Goal: Task Accomplishment & Management: Manage account settings

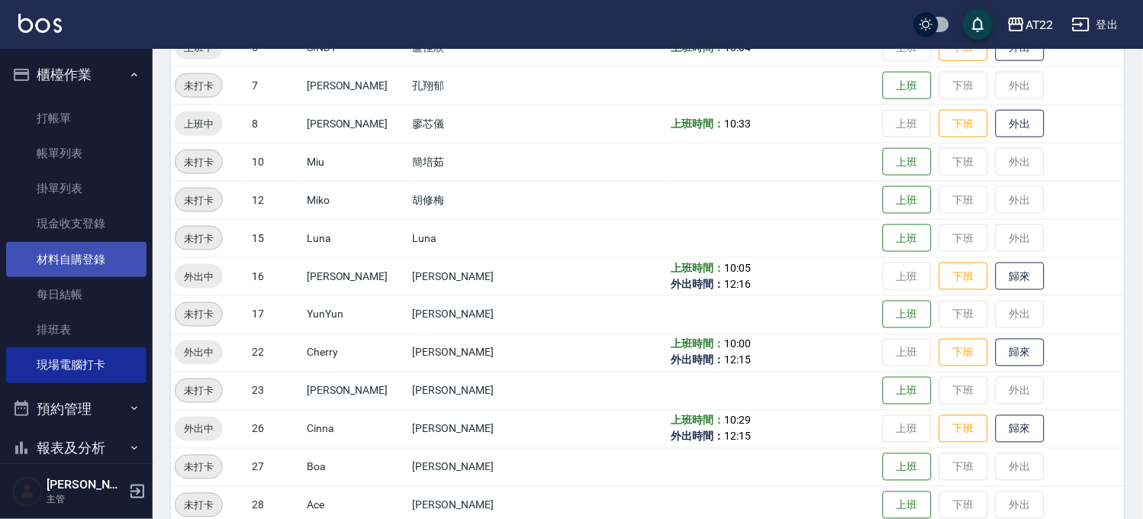
scroll to position [169, 0]
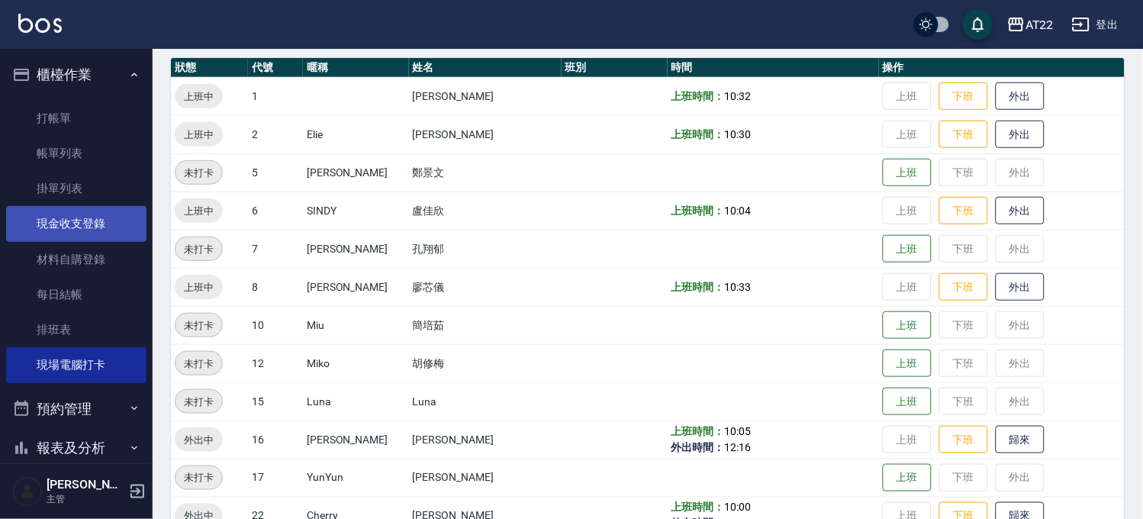
click at [110, 230] on link "現金收支登錄" at bounding box center [76, 223] width 140 height 35
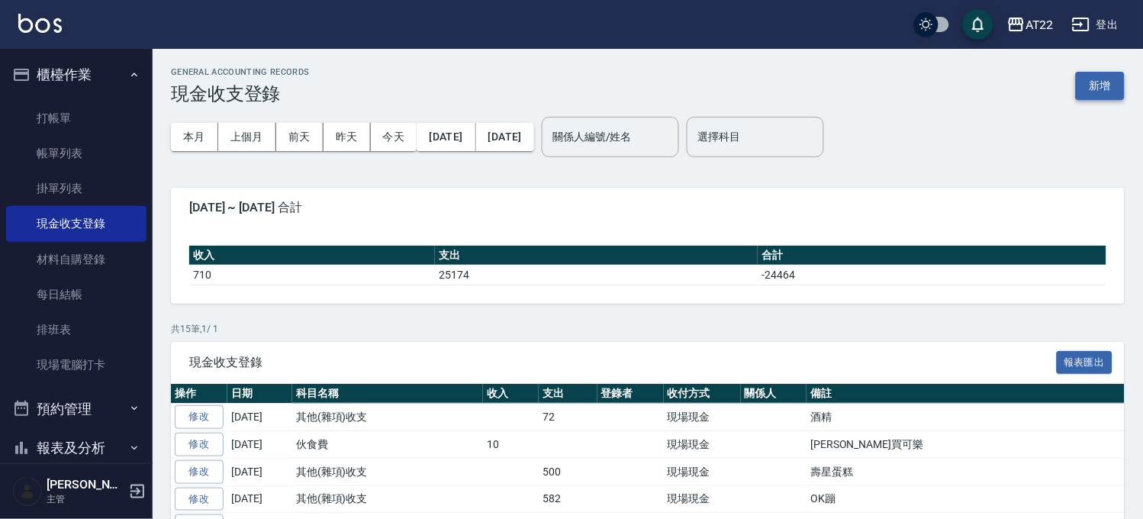
click at [1102, 92] on button "新增" at bounding box center [1100, 86] width 49 height 28
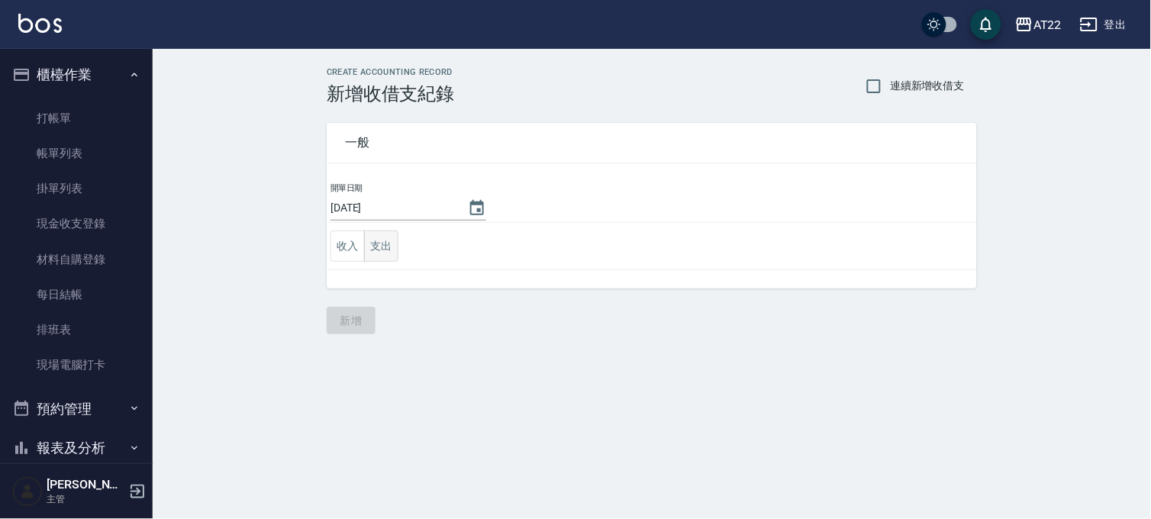
click at [368, 255] on button "支出" at bounding box center [381, 245] width 34 height 31
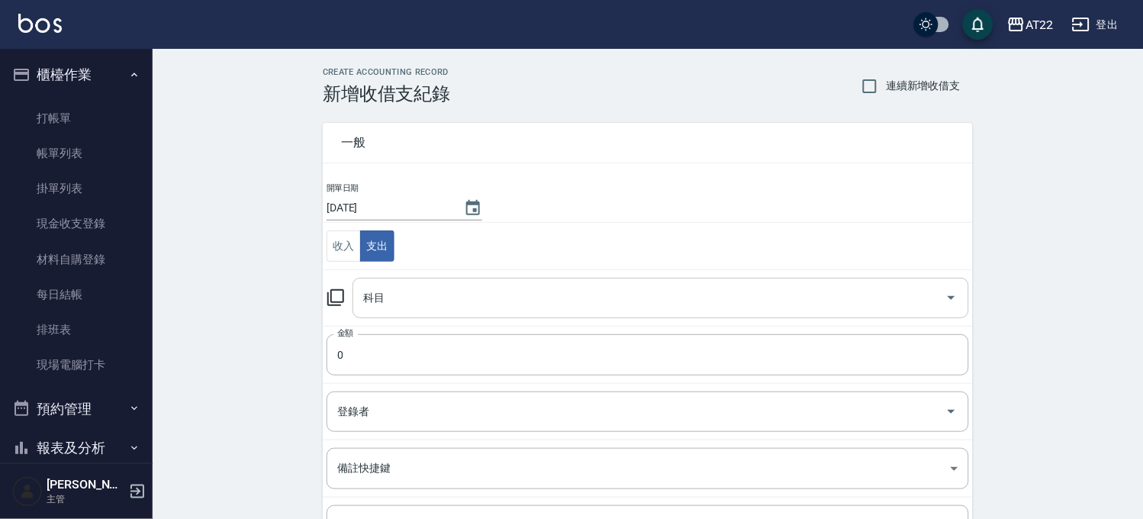
click at [393, 295] on input "科目" at bounding box center [649, 298] width 580 height 27
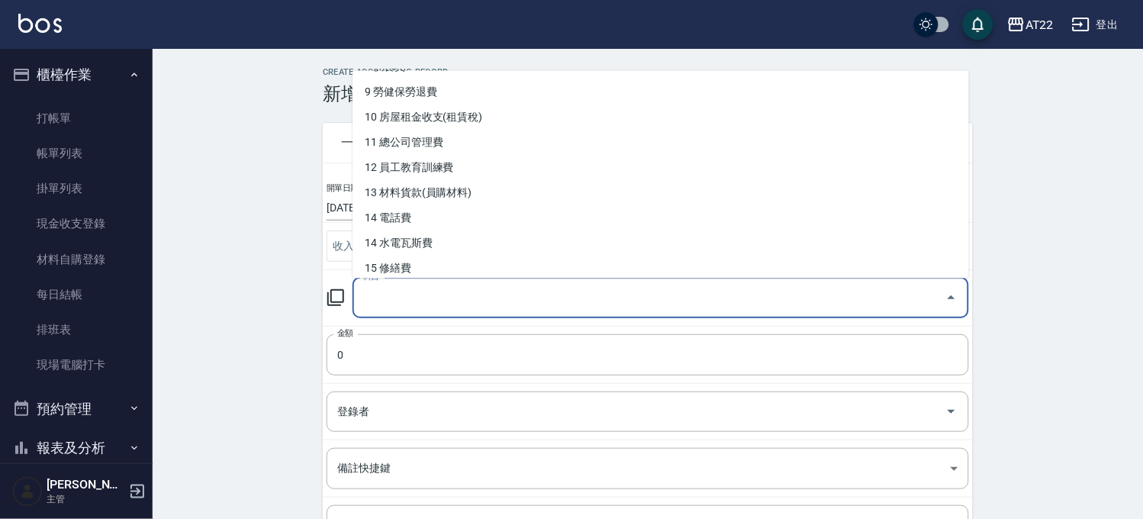
scroll to position [254, 0]
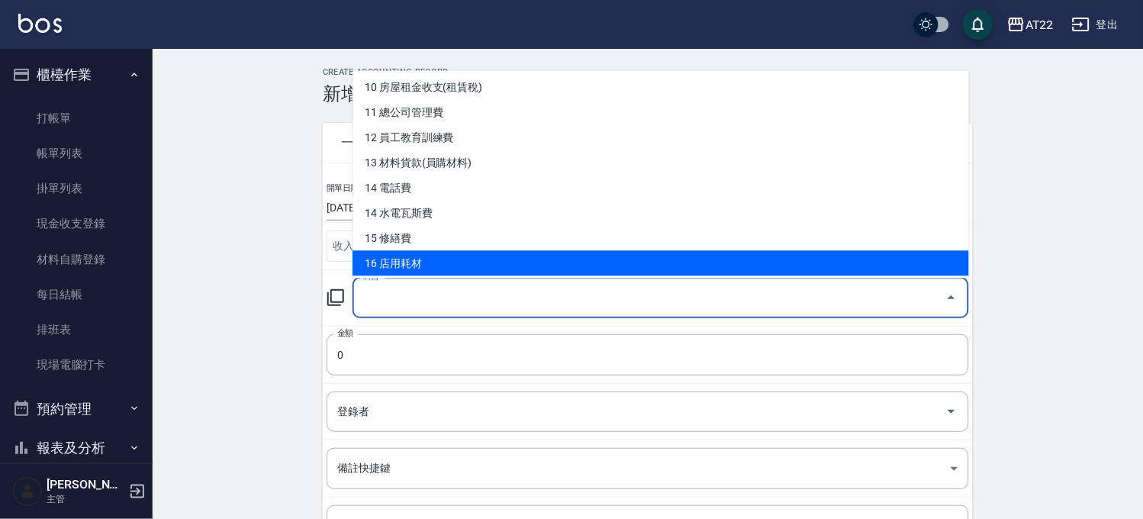
click at [432, 262] on li "16 店用耗材" at bounding box center [660, 262] width 616 height 25
type input "16 店用耗材"
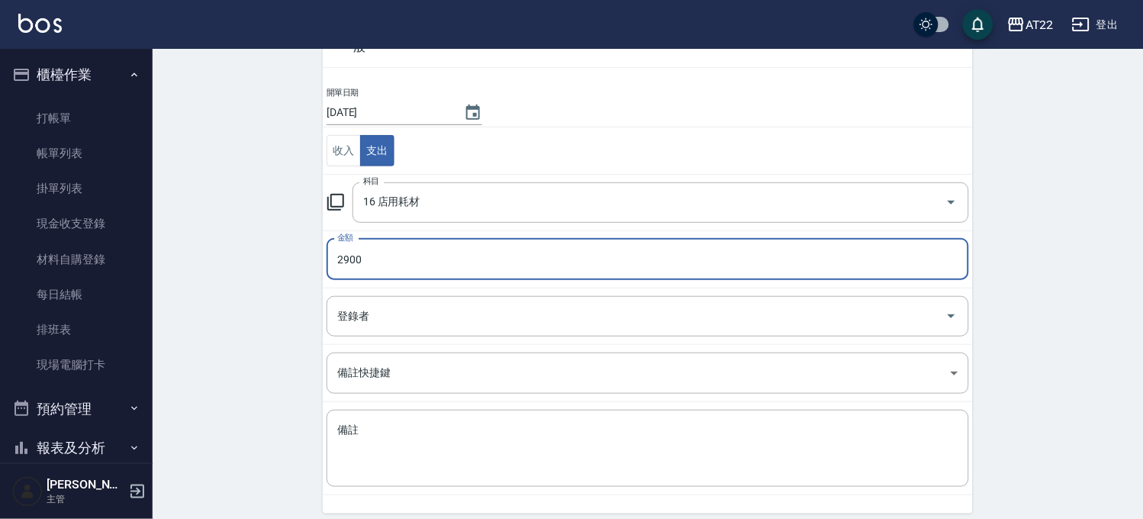
scroll to position [155, 0]
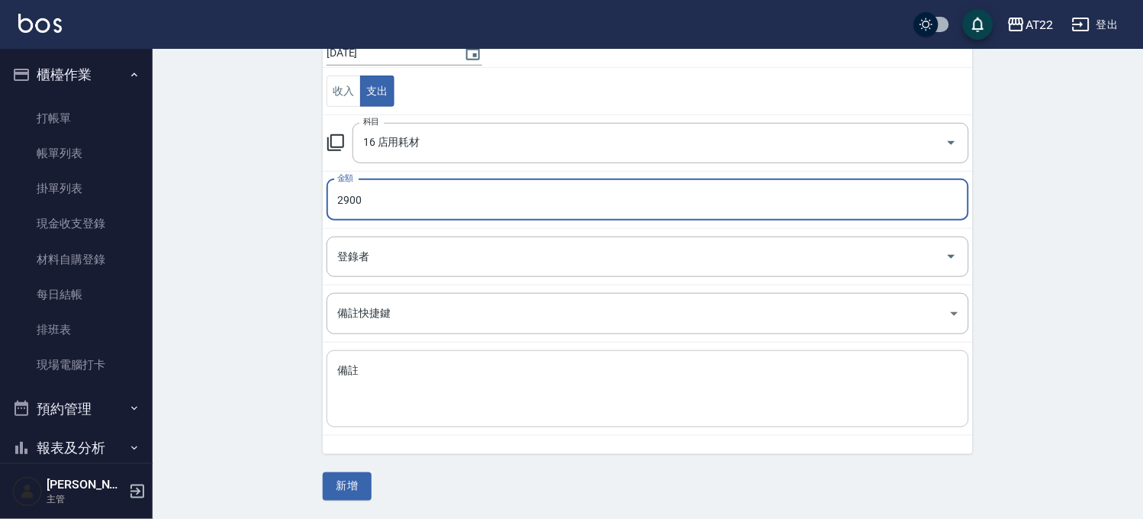
type input "2900"
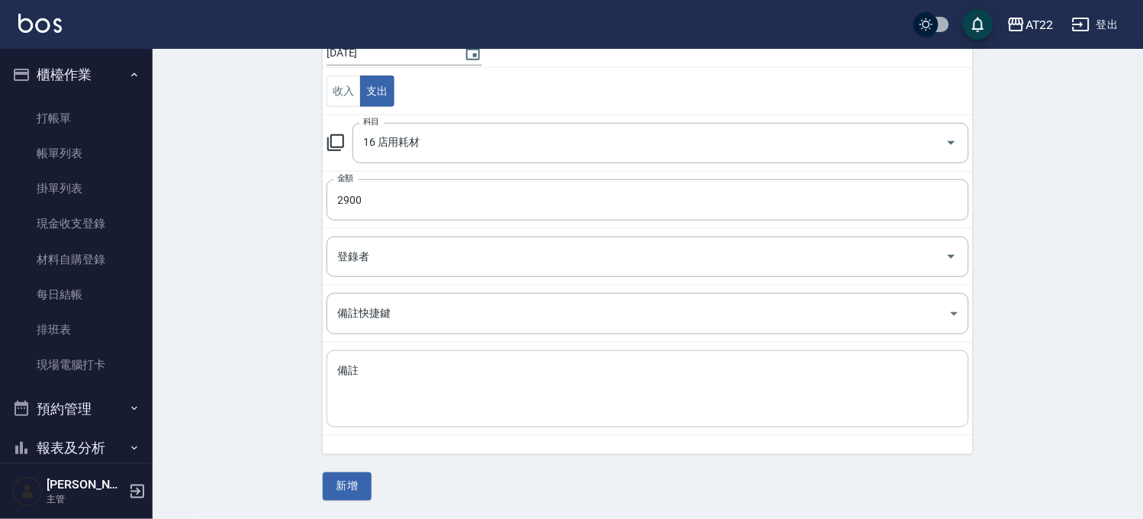
click at [385, 353] on div "x 備註" at bounding box center [648, 388] width 642 height 77
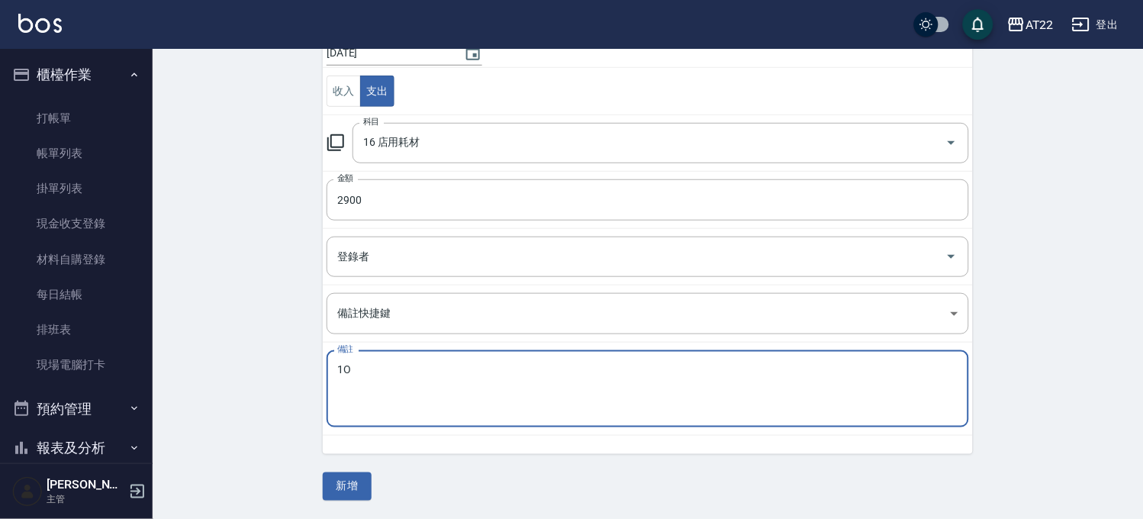
type textarea "1"
type textarea "貝巧思"
click at [343, 478] on button "新增" at bounding box center [347, 486] width 49 height 28
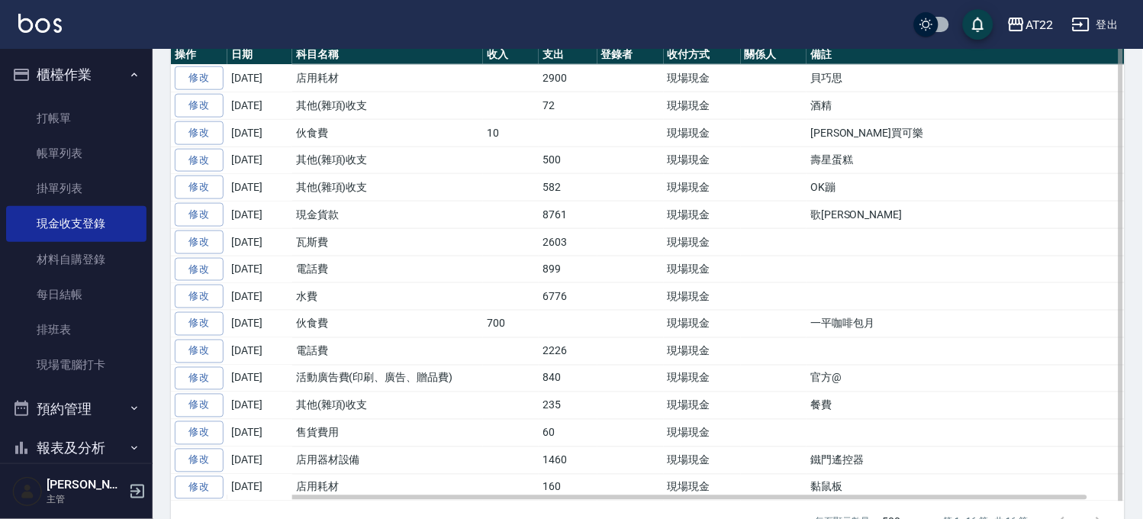
scroll to position [385, 0]
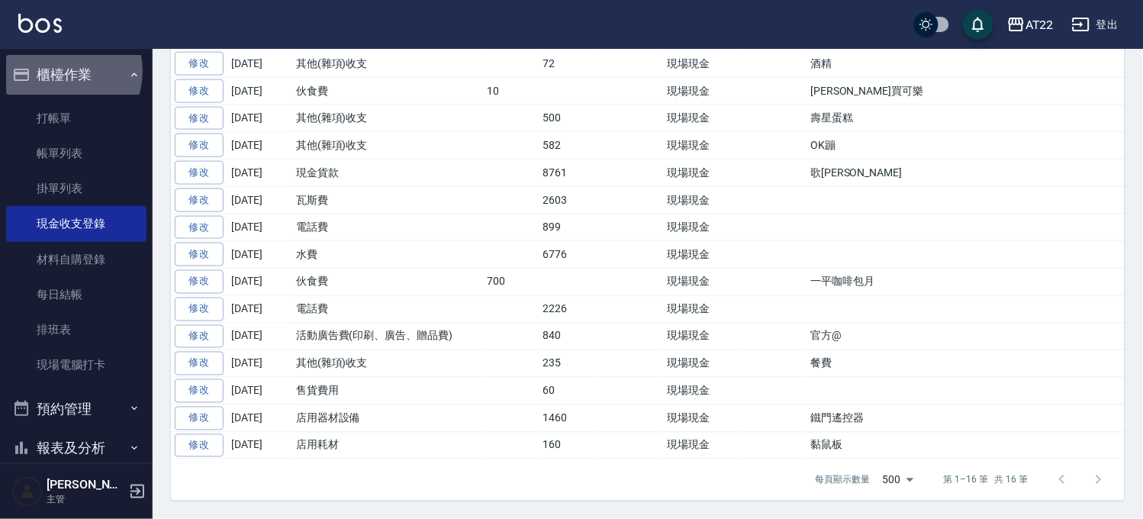
click at [57, 71] on button "櫃檯作業" at bounding box center [76, 75] width 140 height 40
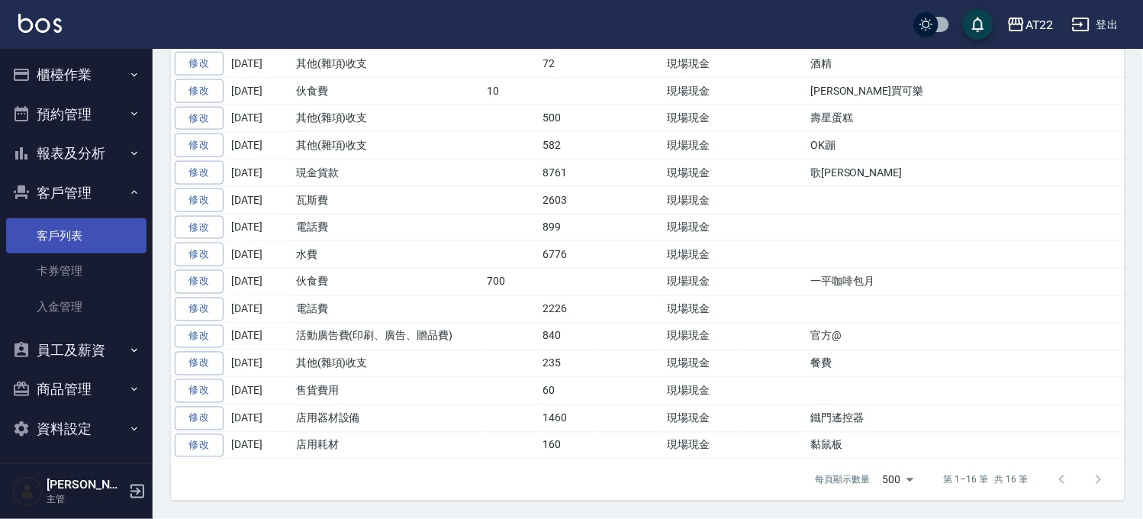
click at [98, 219] on link "客戶列表" at bounding box center [76, 235] width 140 height 35
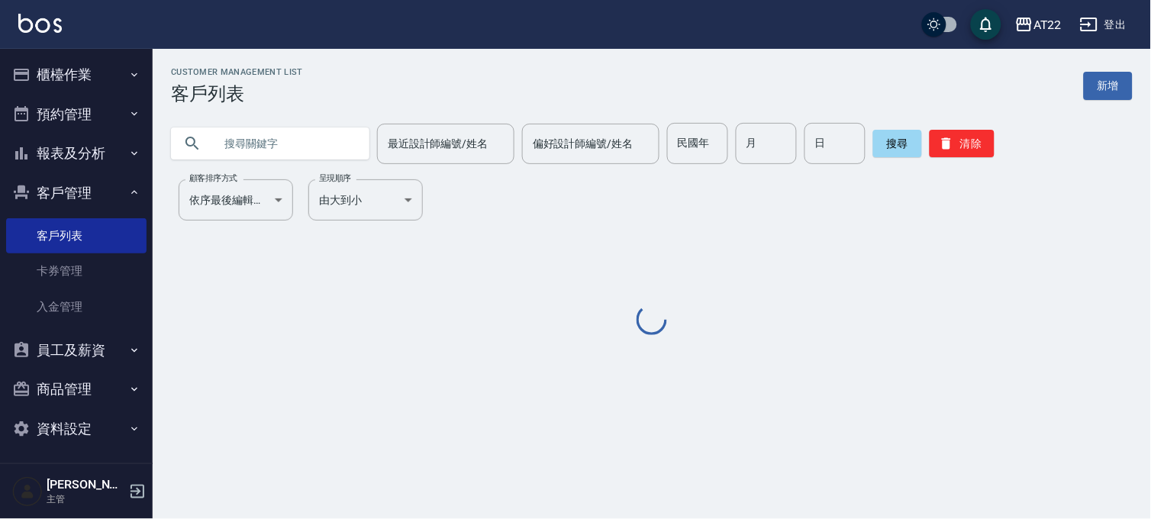
click at [322, 150] on input "text" at bounding box center [285, 143] width 143 height 41
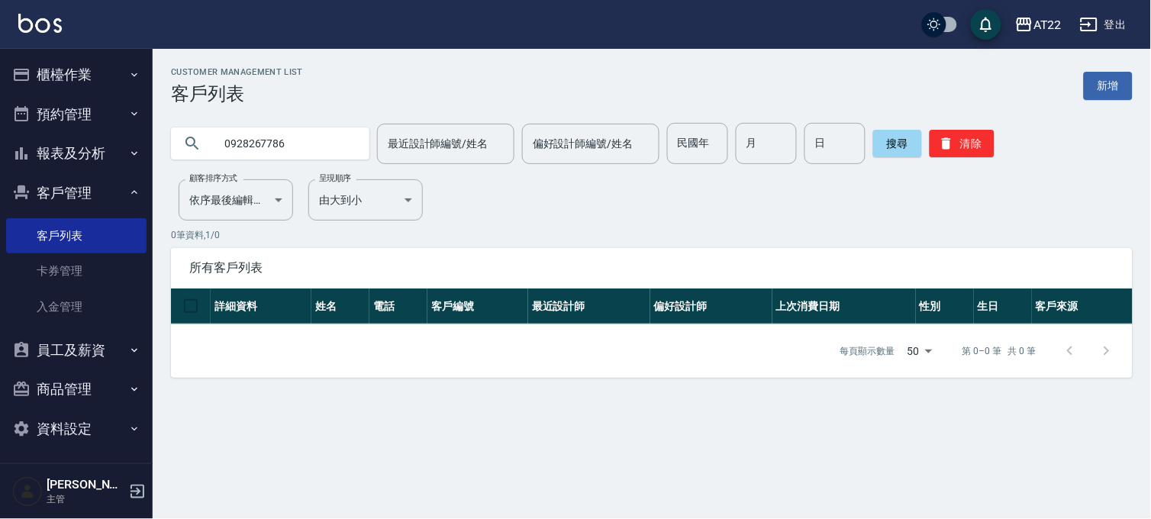
click at [356, 148] on div "0928267786" at bounding box center [270, 143] width 198 height 32
click at [343, 147] on input "0928267786" at bounding box center [285, 143] width 143 height 41
paste input "468267"
click at [325, 132] on input "0928468267" at bounding box center [285, 143] width 143 height 41
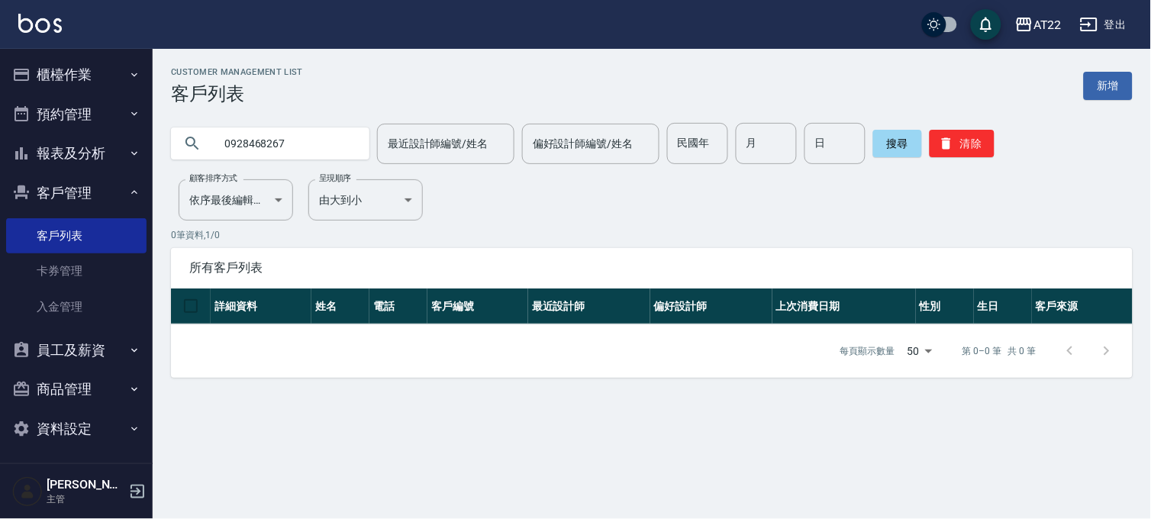
click at [324, 133] on input "0928468267" at bounding box center [285, 143] width 143 height 41
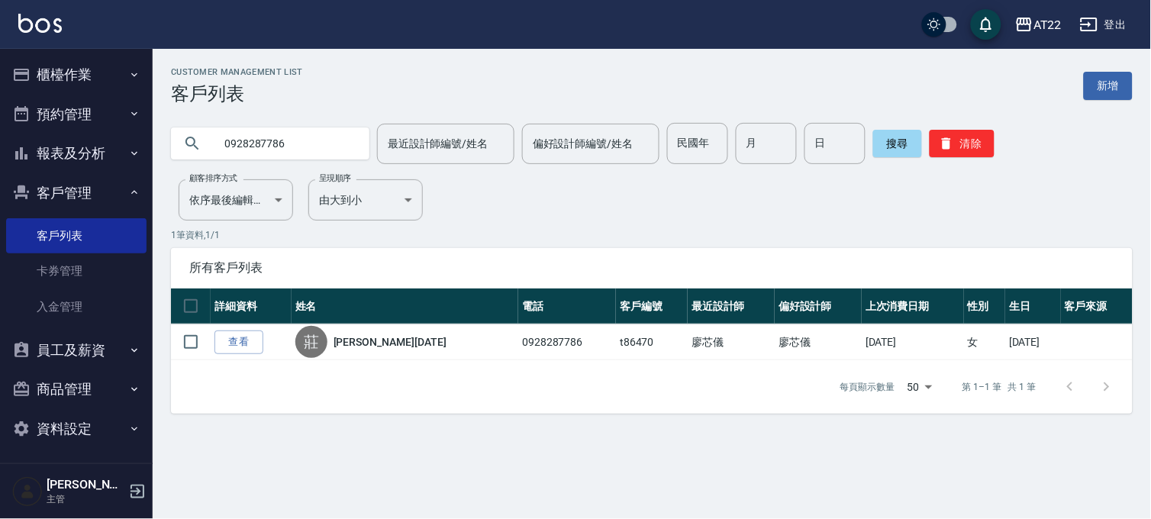
click at [285, 153] on input "0928287786" at bounding box center [285, 143] width 143 height 41
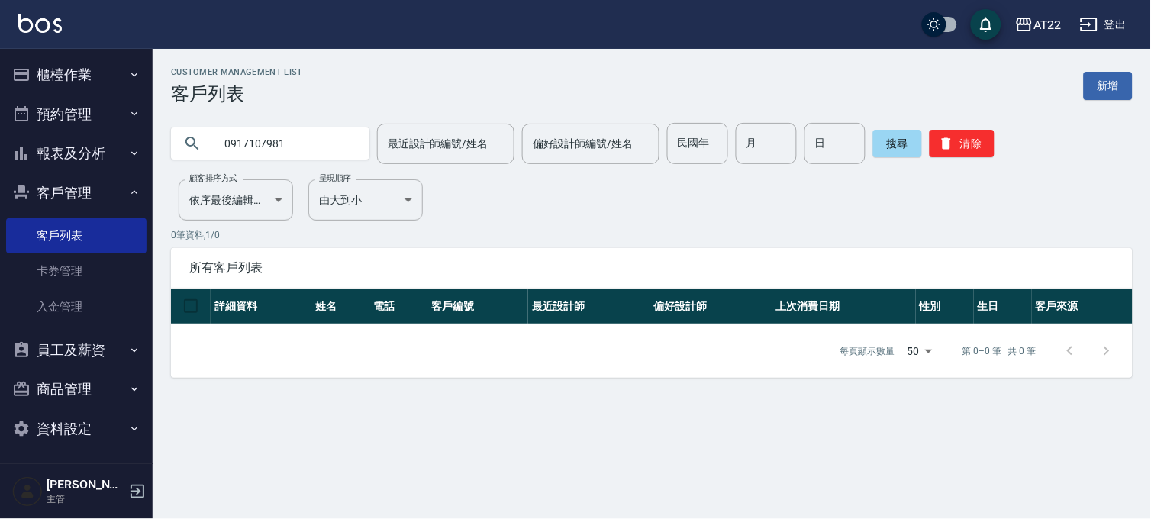
click at [327, 150] on input "0917107981" at bounding box center [285, 143] width 143 height 41
paste input "393"
type input "0917107393"
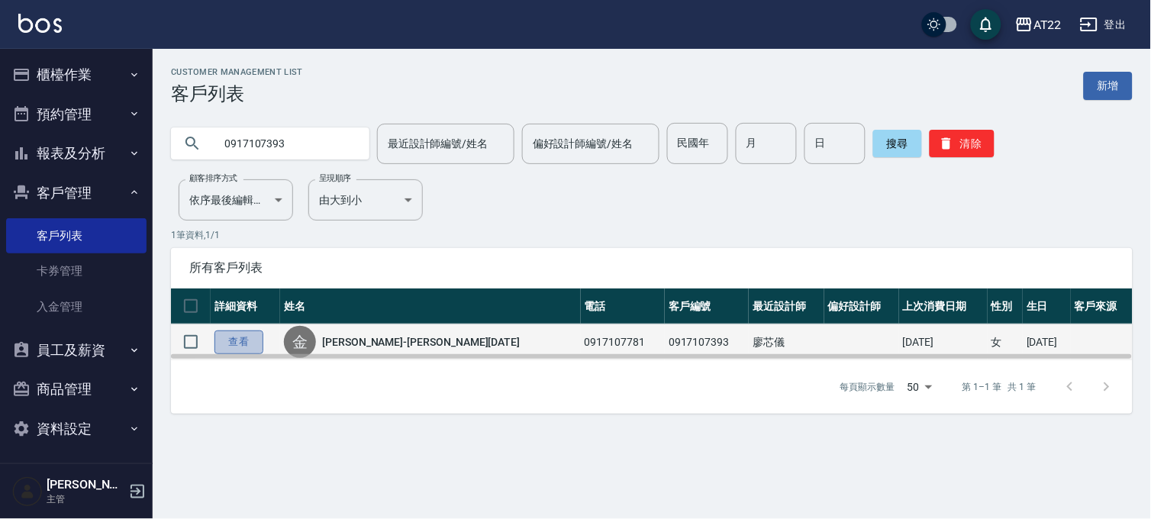
click at [253, 336] on link "查看" at bounding box center [238, 342] width 49 height 24
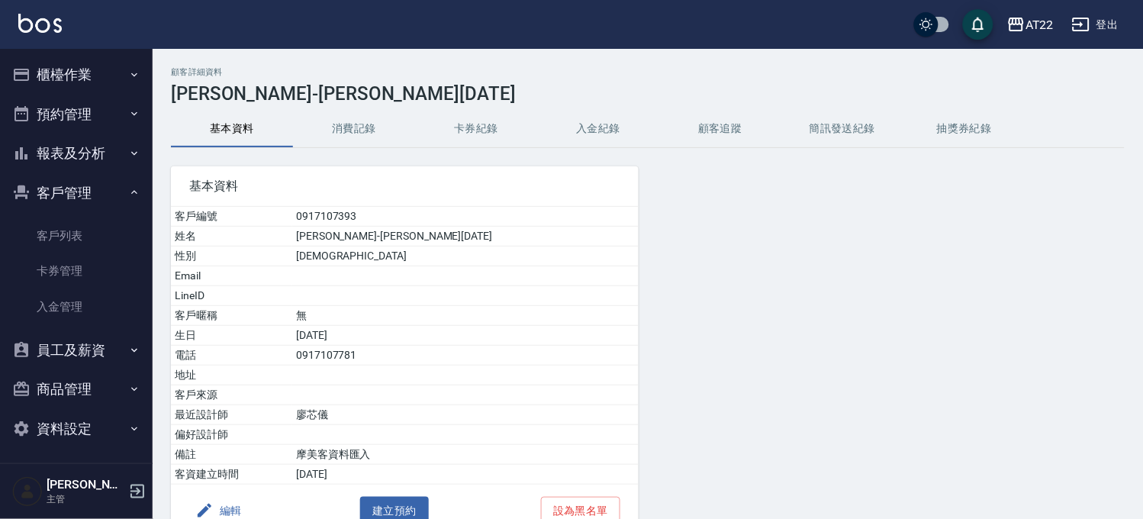
click at [367, 142] on button "消費記錄" at bounding box center [354, 129] width 122 height 37
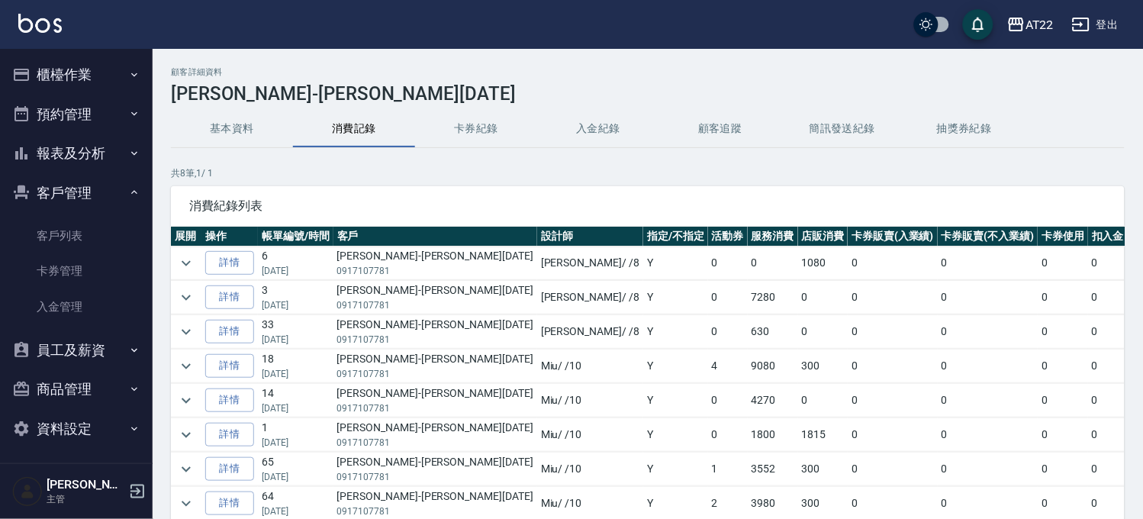
click at [188, 248] on td at bounding box center [186, 263] width 31 height 34
click at [183, 253] on button "expand row" at bounding box center [186, 263] width 23 height 23
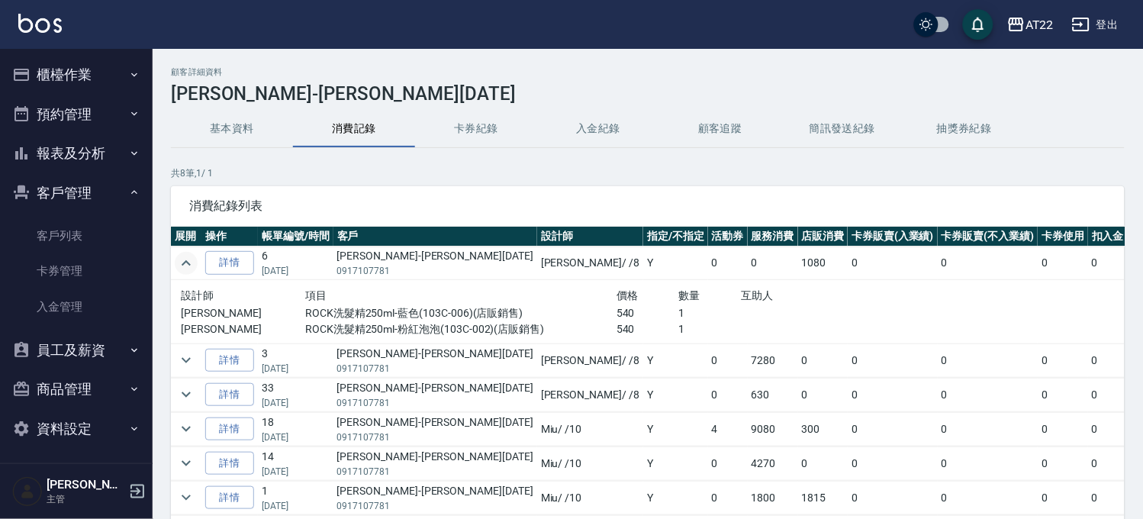
click at [183, 253] on button "expand row" at bounding box center [186, 263] width 23 height 23
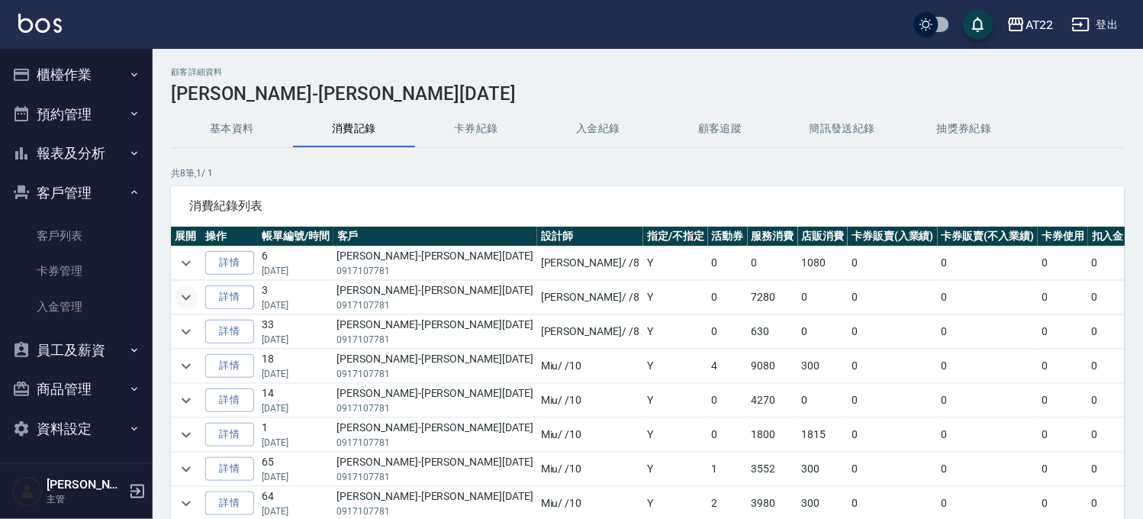
click at [186, 294] on icon "expand row" at bounding box center [186, 297] width 18 height 18
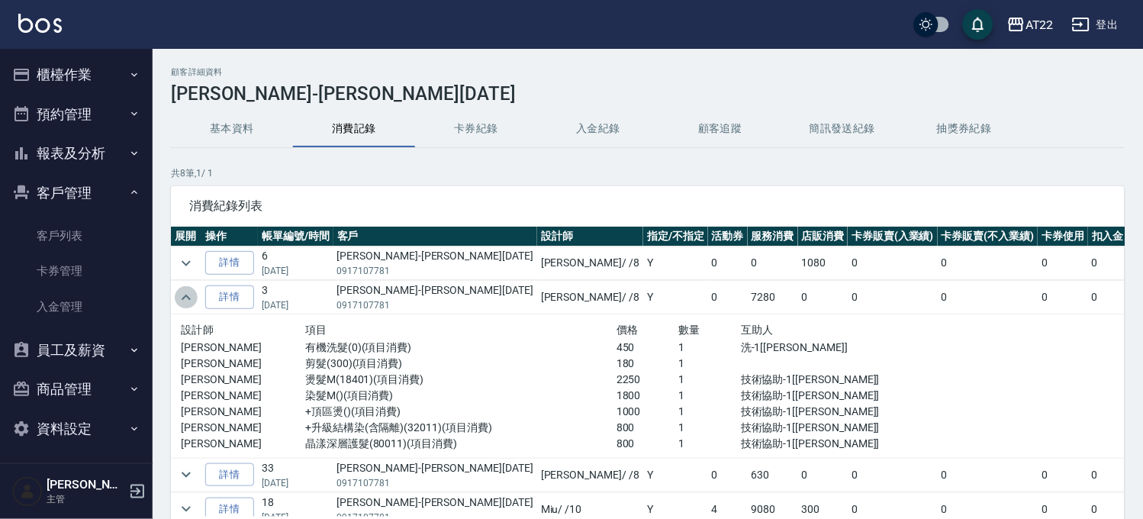
click at [186, 294] on icon "expand row" at bounding box center [186, 296] width 9 height 5
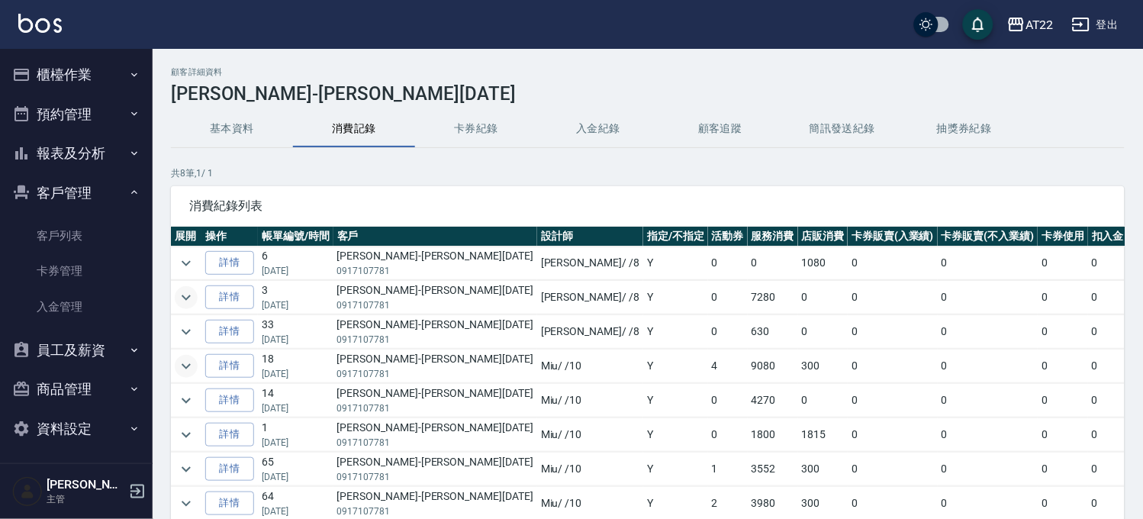
click at [191, 362] on icon "expand row" at bounding box center [186, 366] width 18 height 18
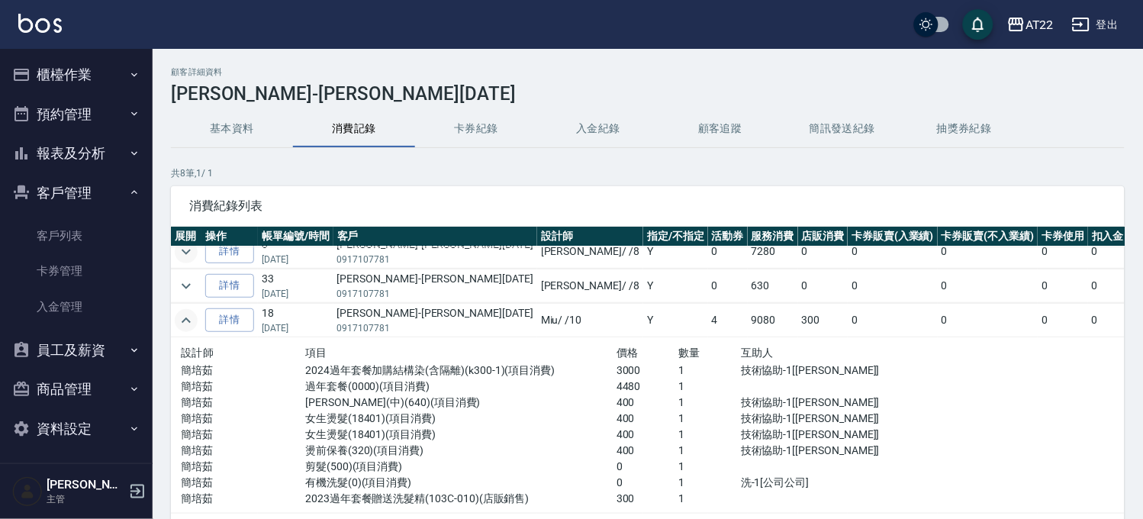
scroll to position [85, 0]
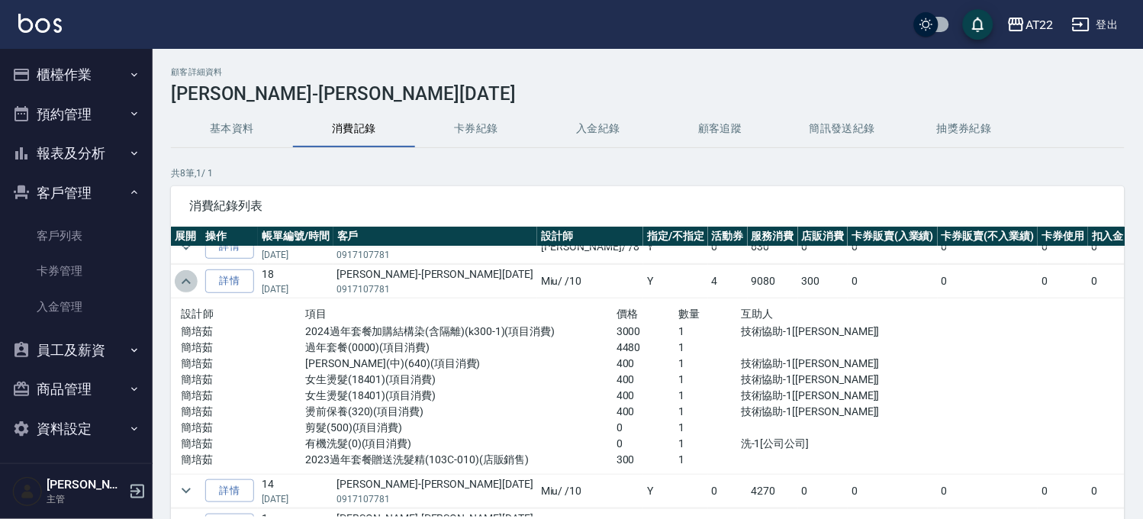
click at [189, 278] on icon "expand row" at bounding box center [186, 281] width 18 height 18
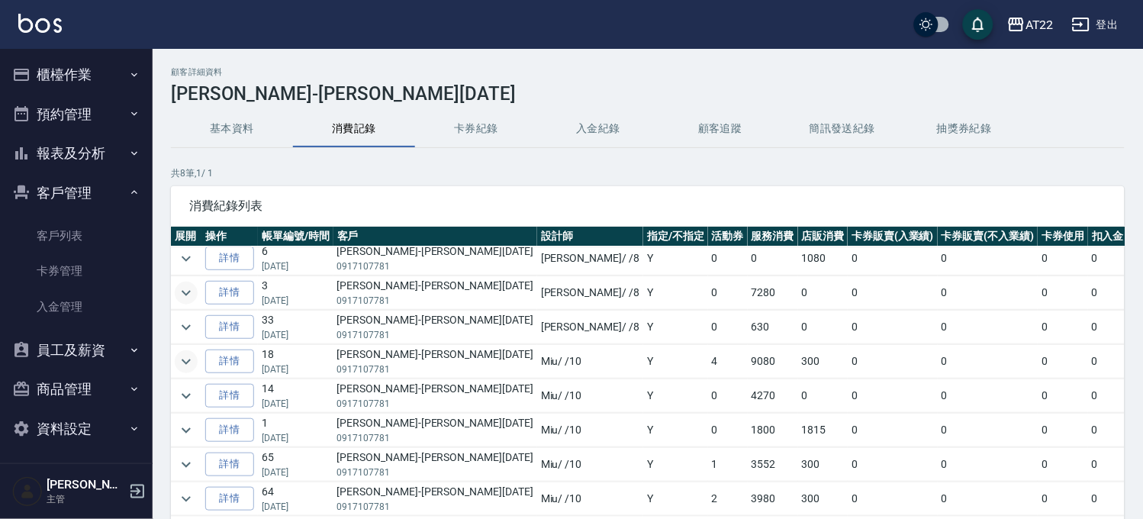
scroll to position [18, 0]
click at [66, 229] on link "客戶列表" at bounding box center [76, 235] width 140 height 35
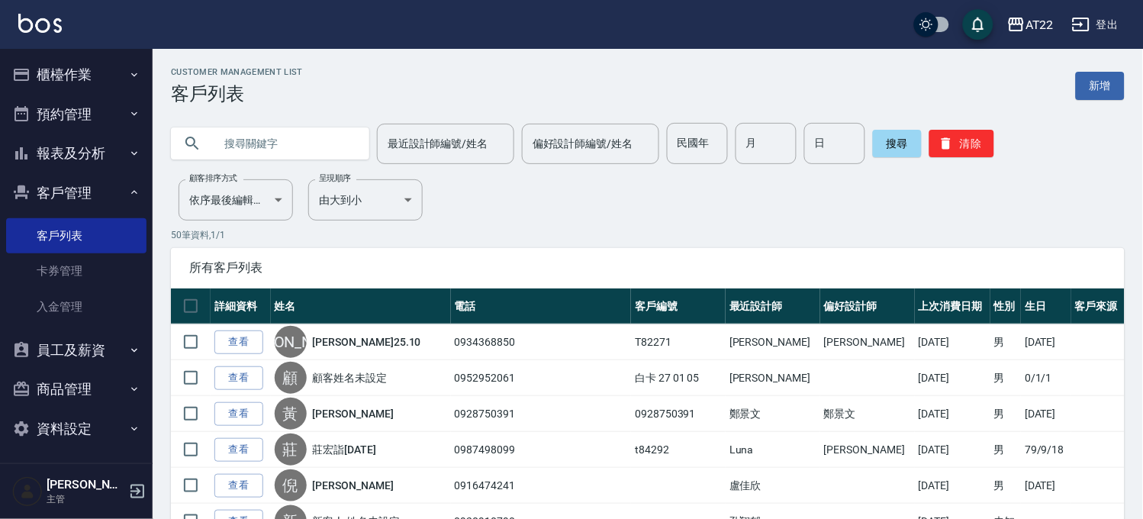
click at [241, 156] on input "text" at bounding box center [285, 143] width 143 height 41
type input "0989330184"
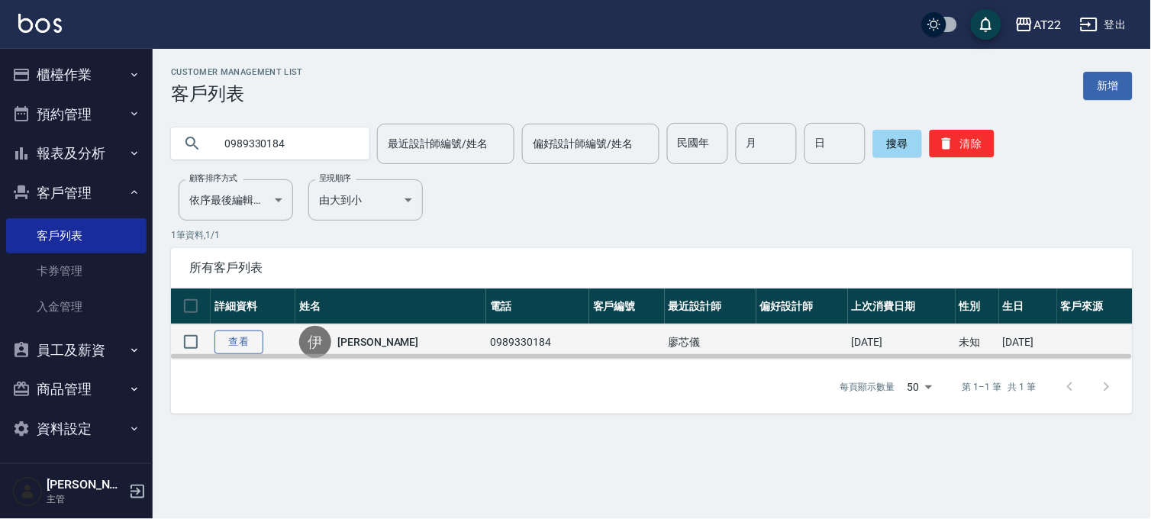
click at [240, 341] on link "查看" at bounding box center [238, 342] width 49 height 24
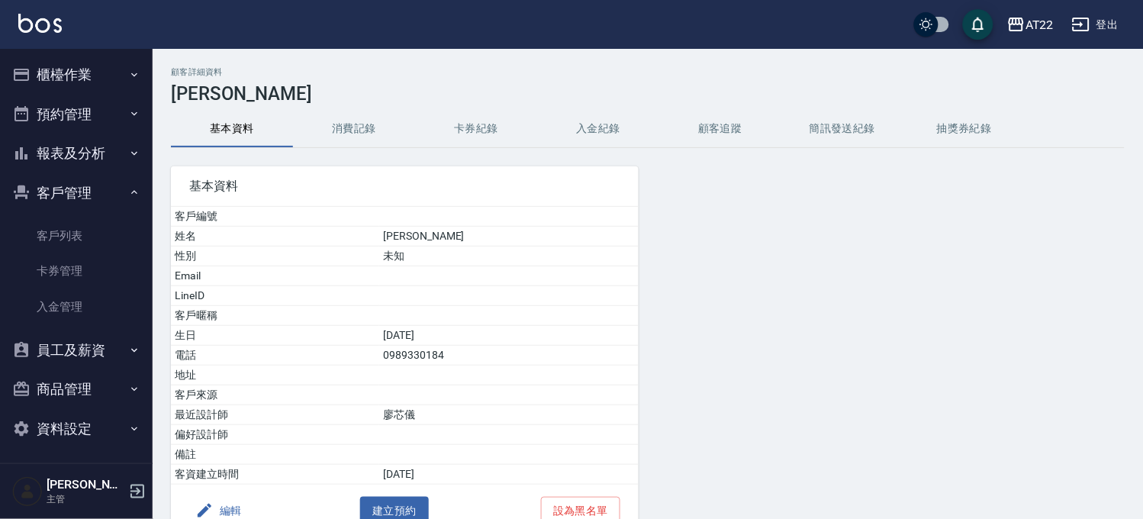
click at [359, 128] on button "消費記錄" at bounding box center [354, 129] width 122 height 37
